Goal: Task Accomplishment & Management: Manage account settings

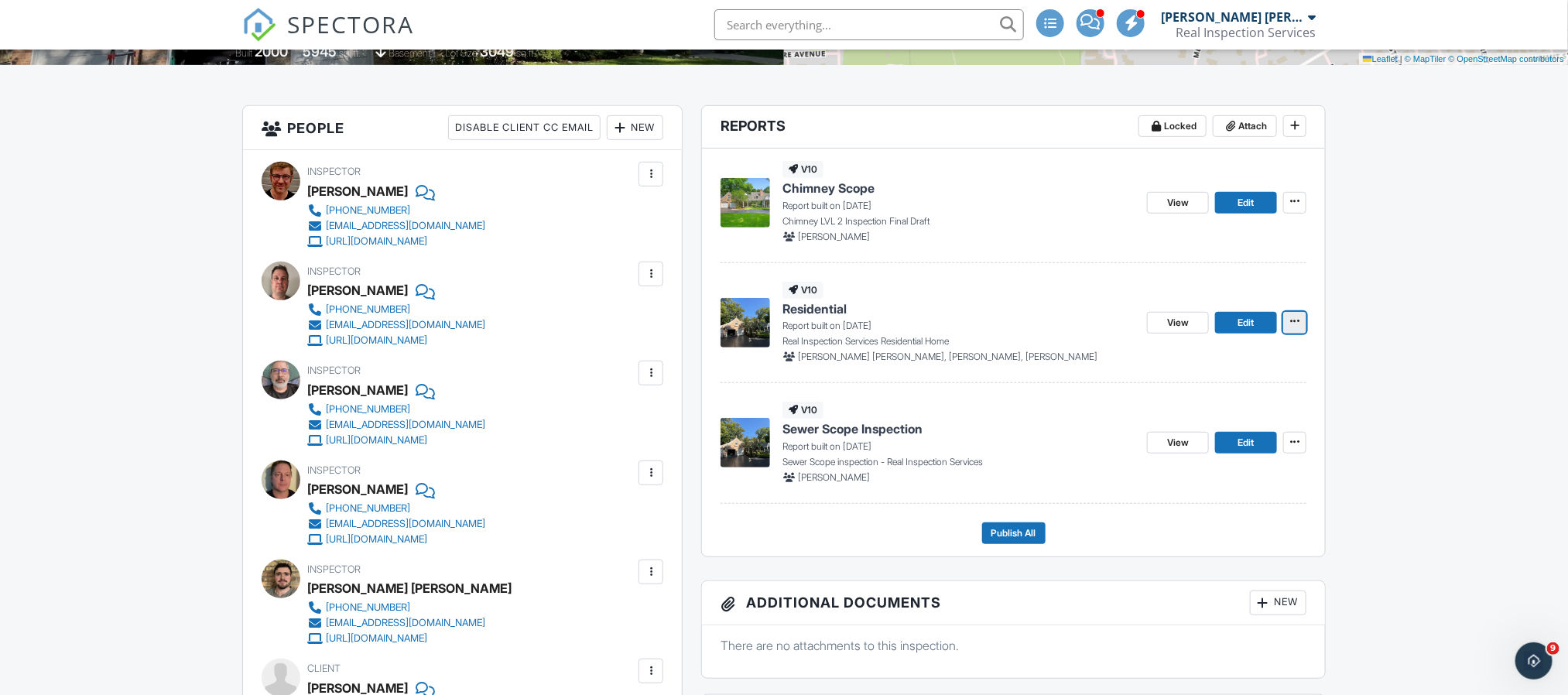
click at [1299, 329] on span at bounding box center [1295, 320] width 15 height 15
click at [1029, 528] on button "Publish All" at bounding box center [1014, 533] width 64 height 22
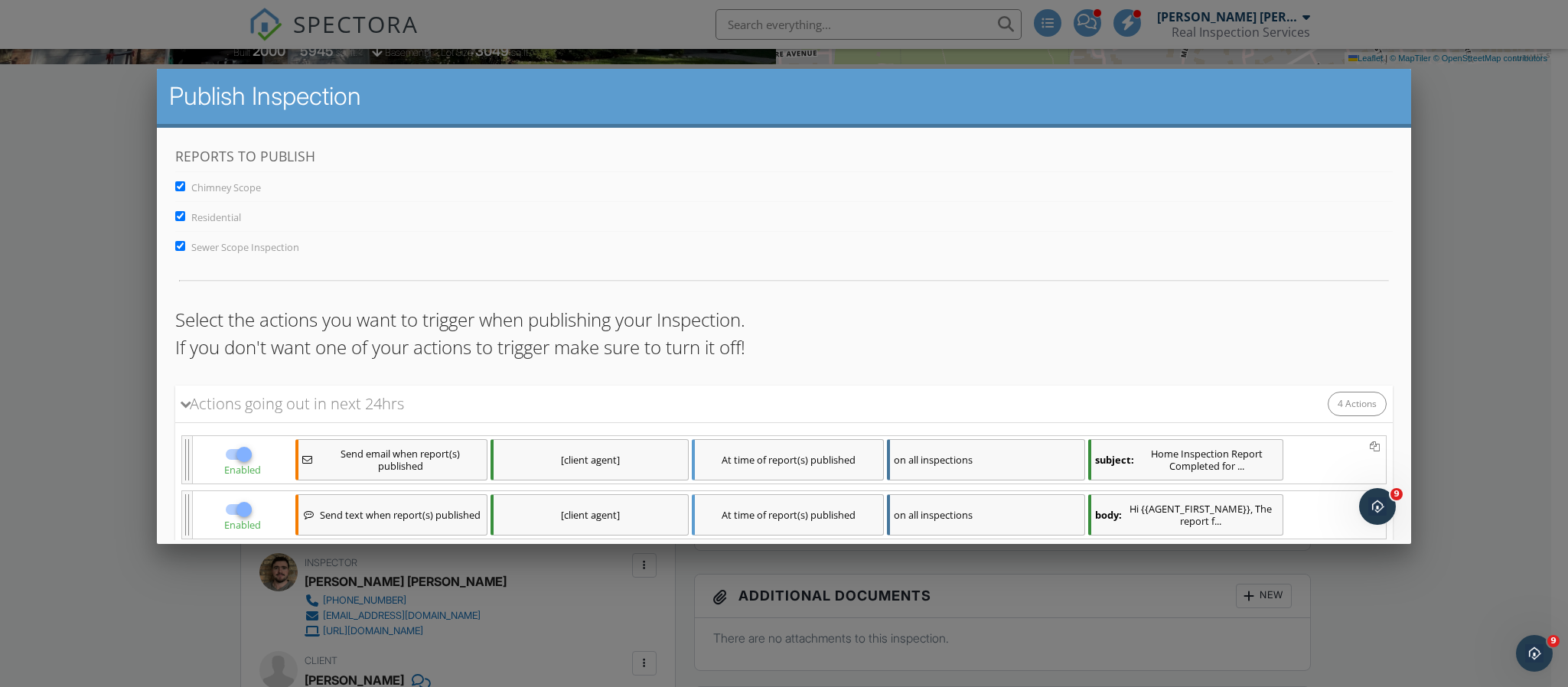
click at [178, 185] on input "Chimney Scope" at bounding box center [179, 185] width 10 height 10
checkbox input "false"
click at [176, 250] on input "Sewer Scope Inspection" at bounding box center [179, 245] width 10 height 10
checkbox input "false"
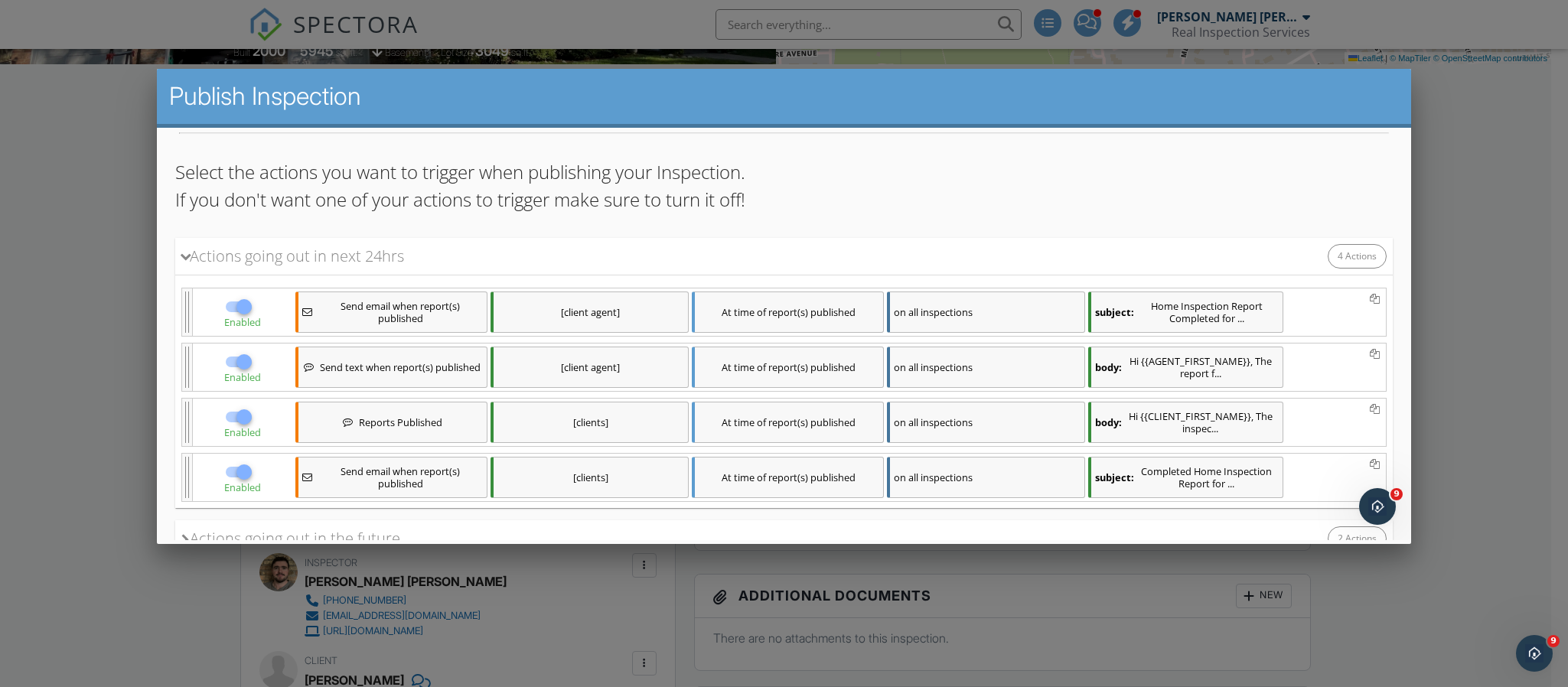
scroll to position [269, 0]
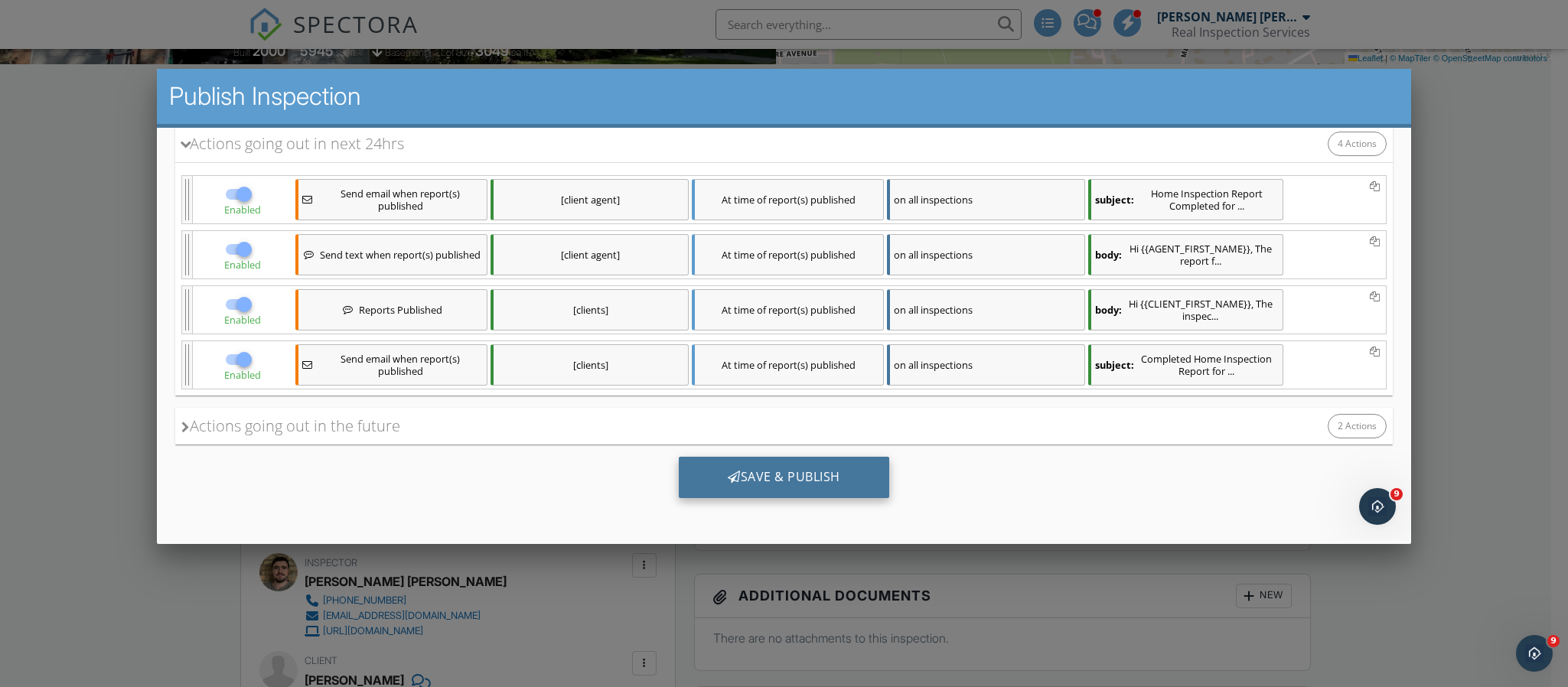
click at [844, 468] on div "Save & Publish" at bounding box center [783, 477] width 210 height 41
